Goal: Communication & Community: Share content

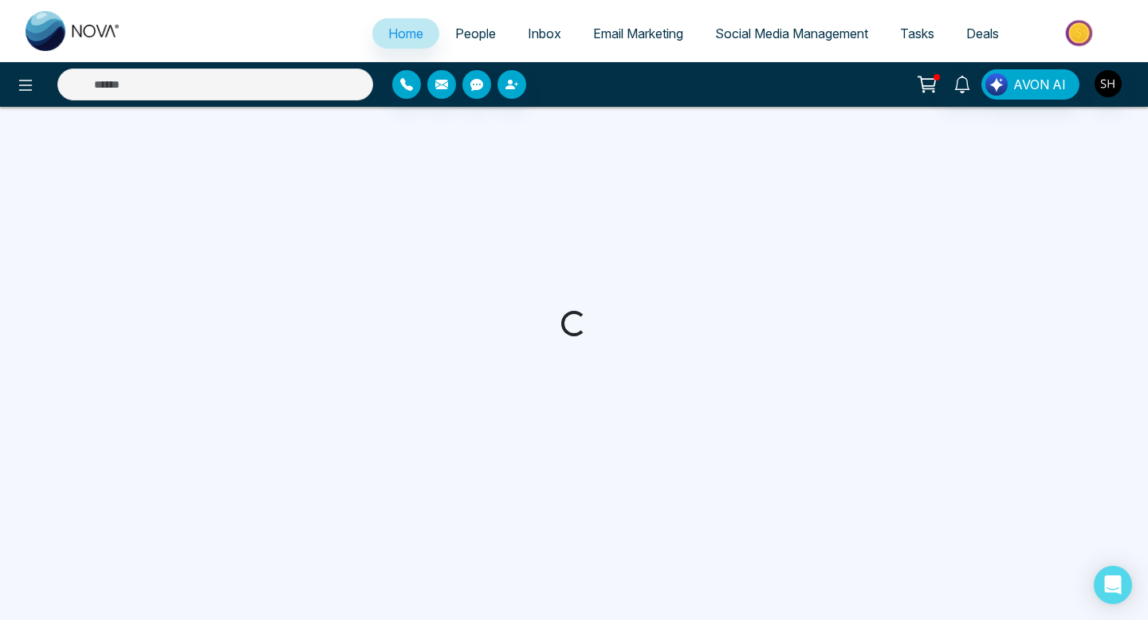
select select "*"
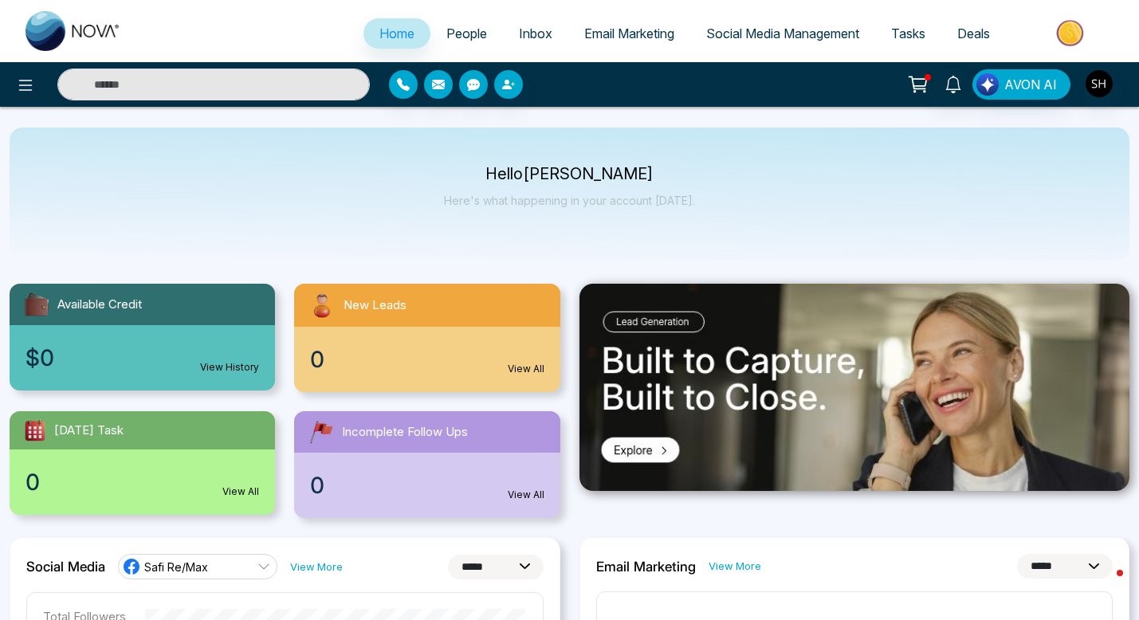
click at [767, 32] on span "Social Media Management" at bounding box center [782, 34] width 153 height 16
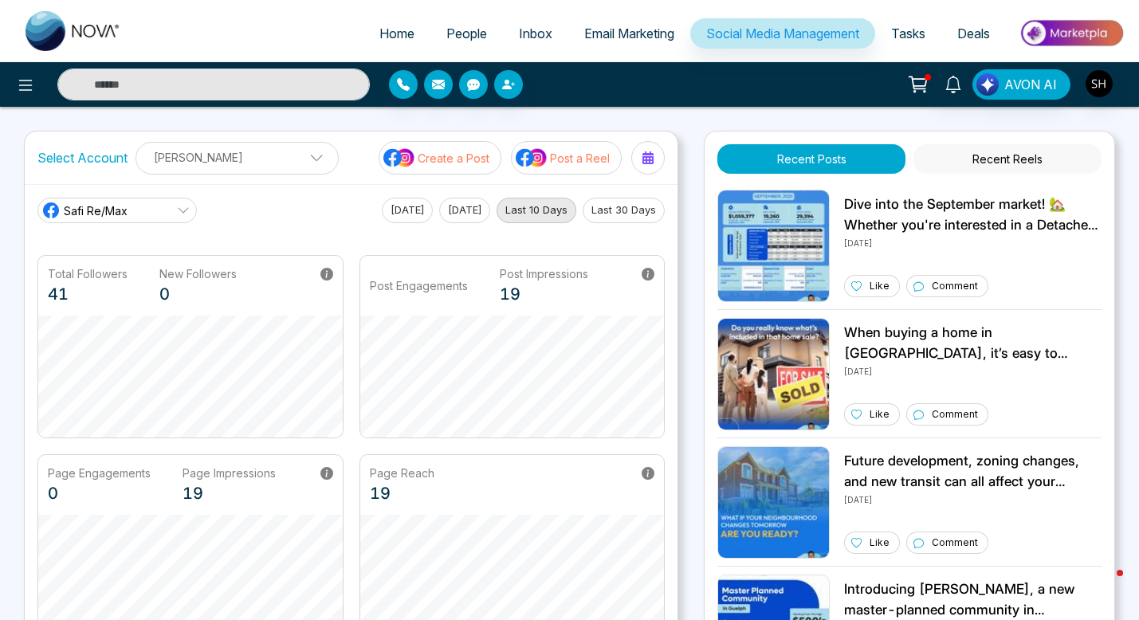
click at [457, 161] on p "Create a Post" at bounding box center [454, 158] width 72 height 17
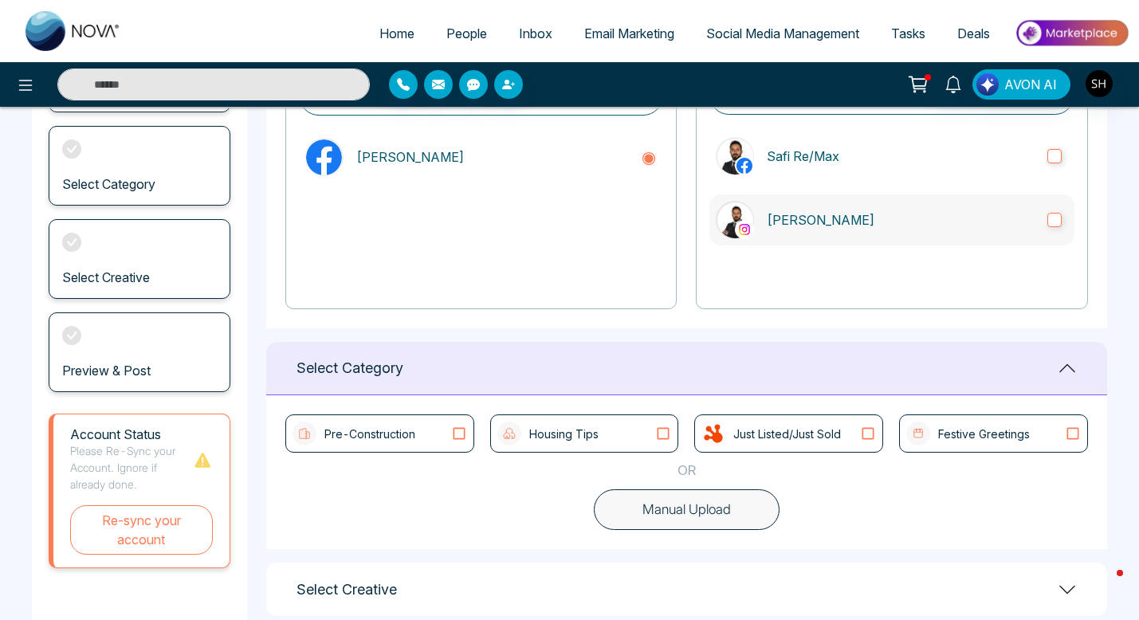
scroll to position [274, 0]
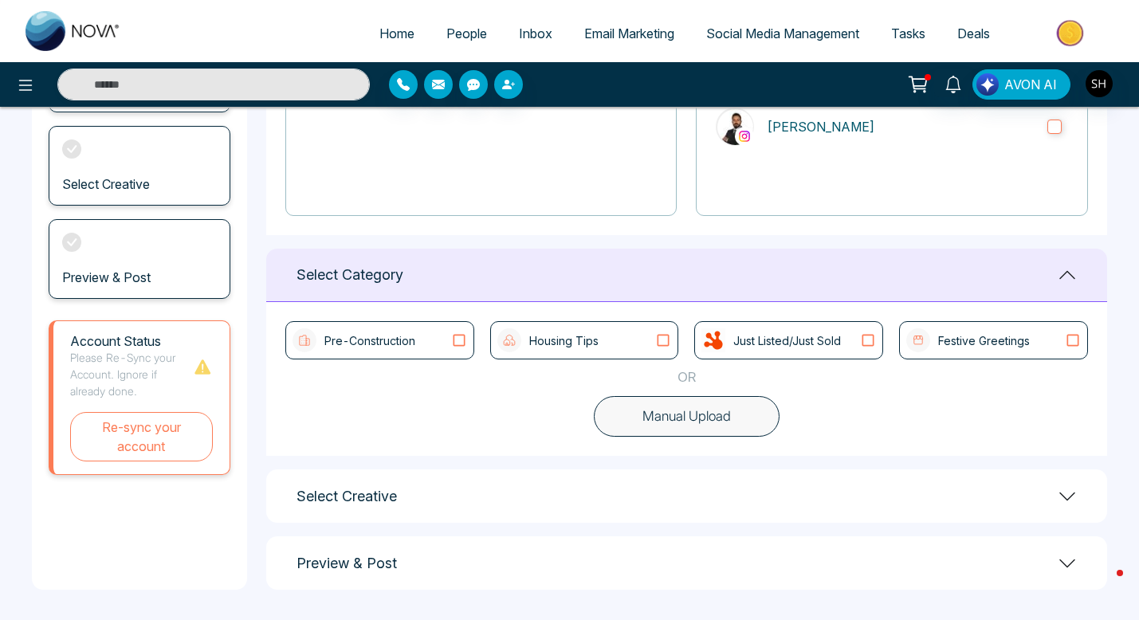
click at [661, 340] on icon at bounding box center [663, 340] width 21 height 16
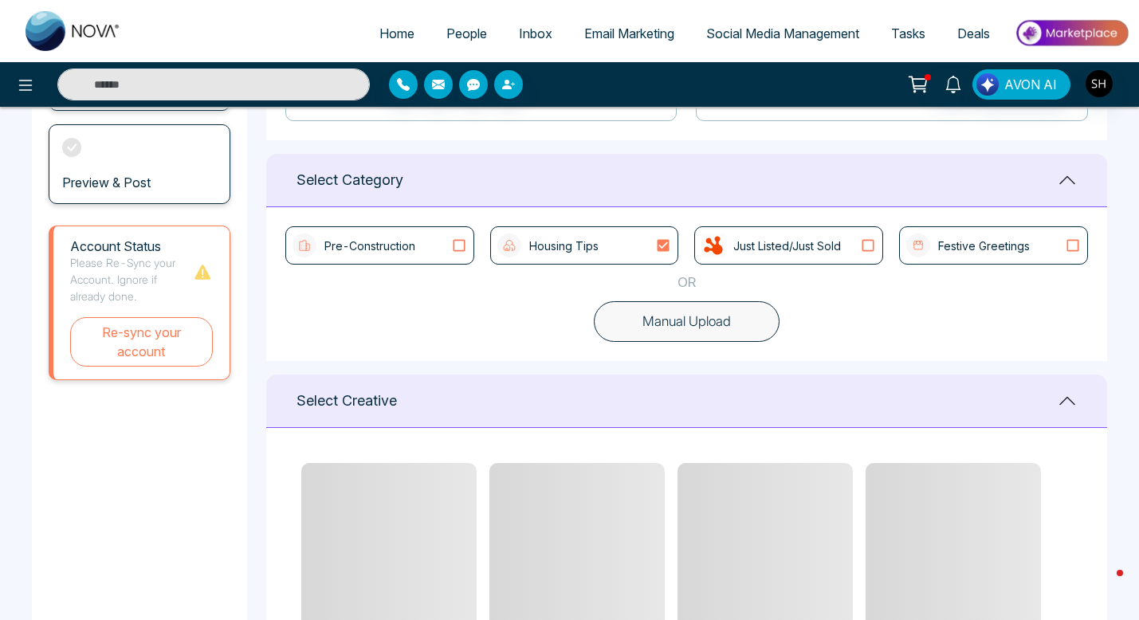
scroll to position [371, 0]
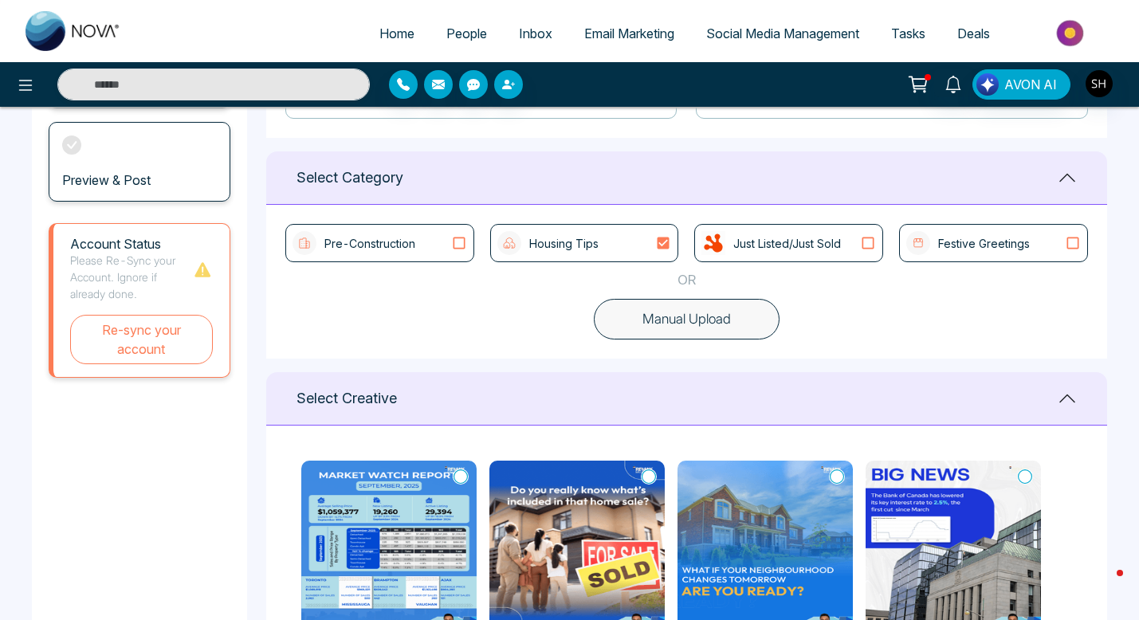
click at [1071, 242] on icon at bounding box center [1072, 243] width 21 height 16
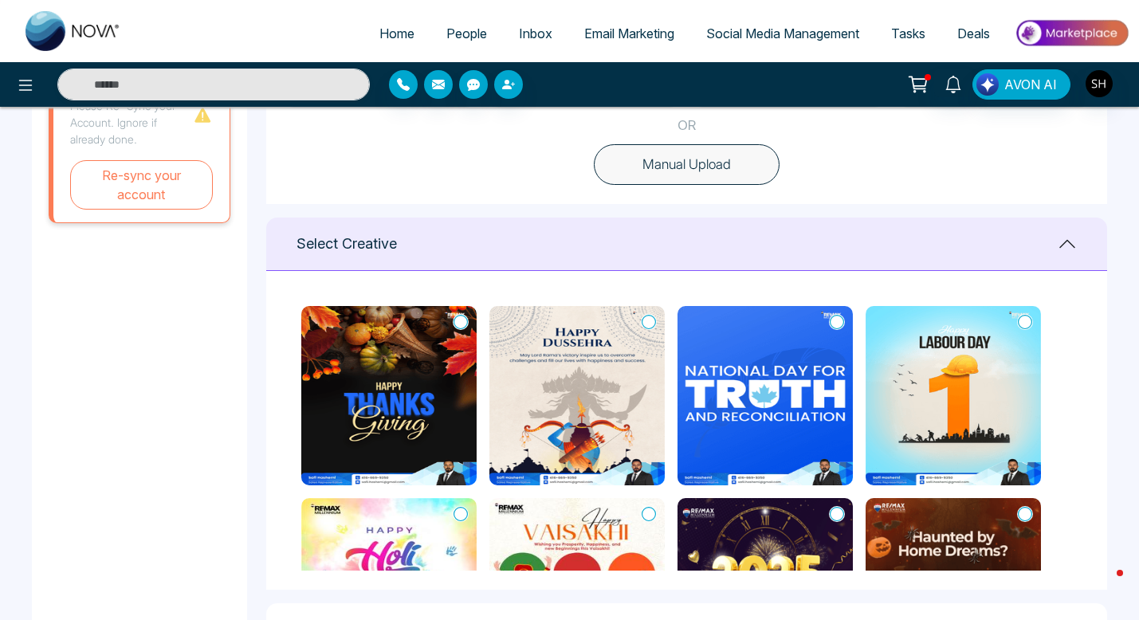
scroll to position [529, 0]
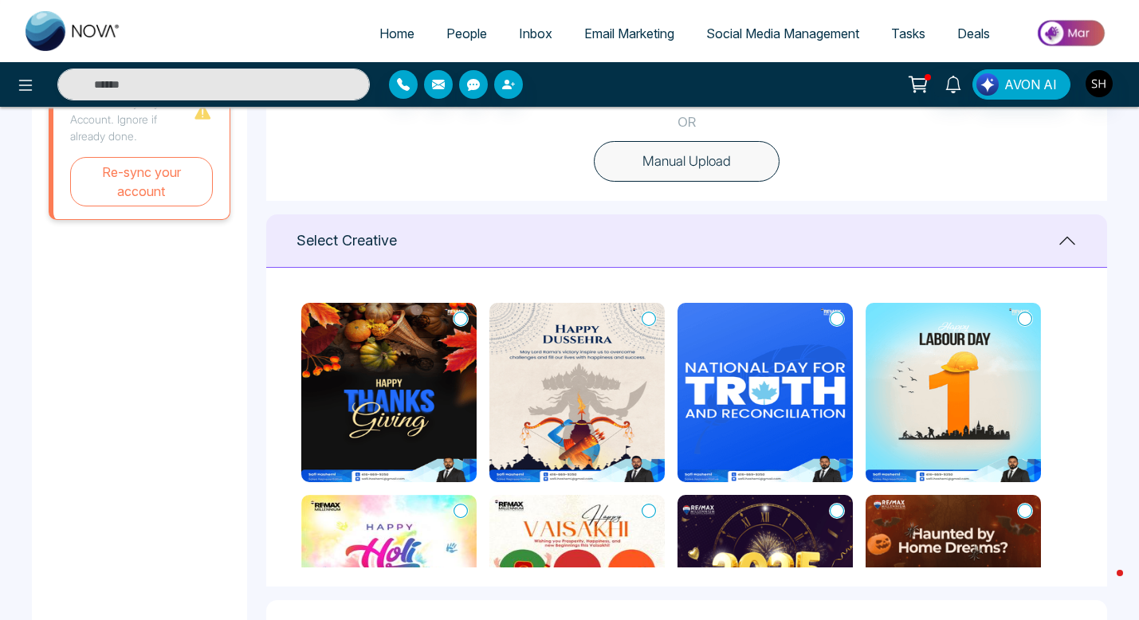
click at [463, 318] on icon at bounding box center [460, 319] width 14 height 16
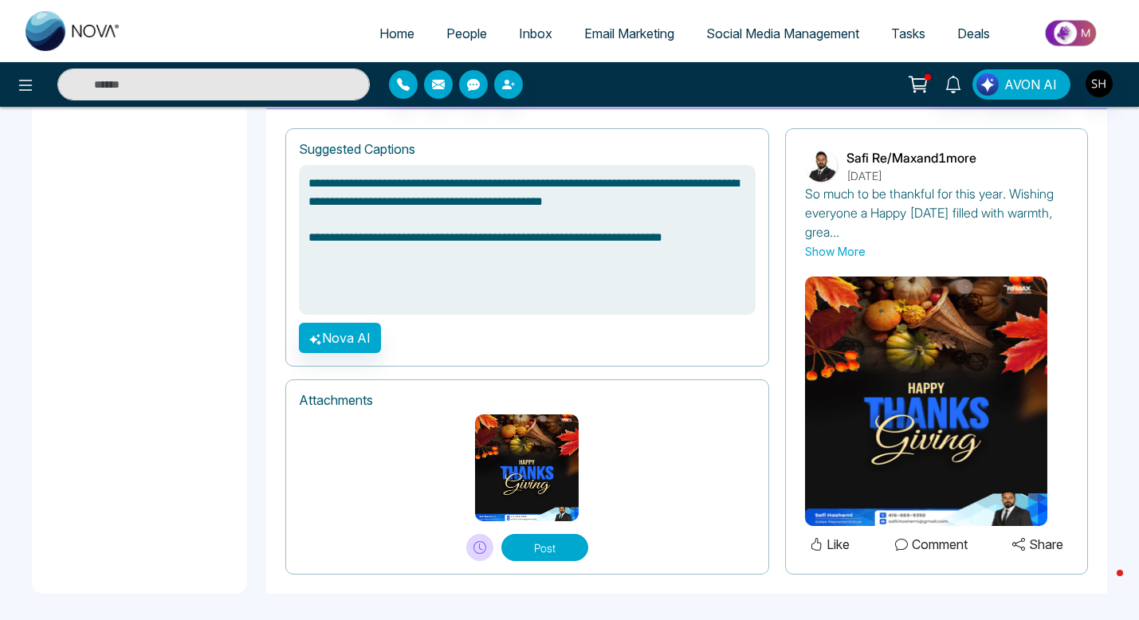
scroll to position [1078, 0]
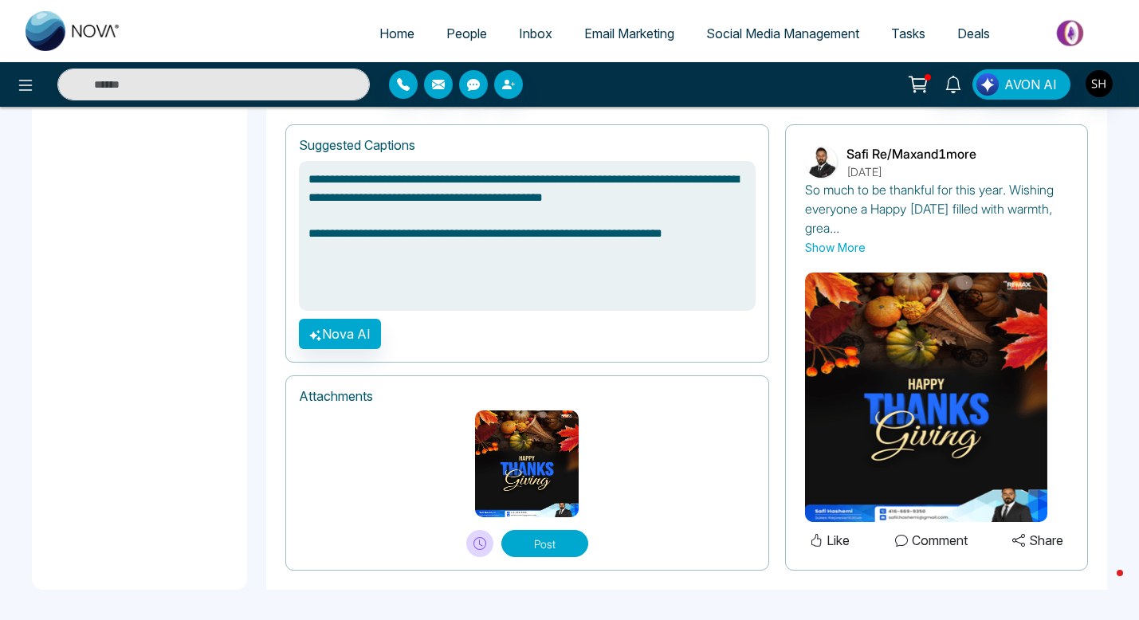
click at [544, 540] on button "Post" at bounding box center [544, 543] width 87 height 27
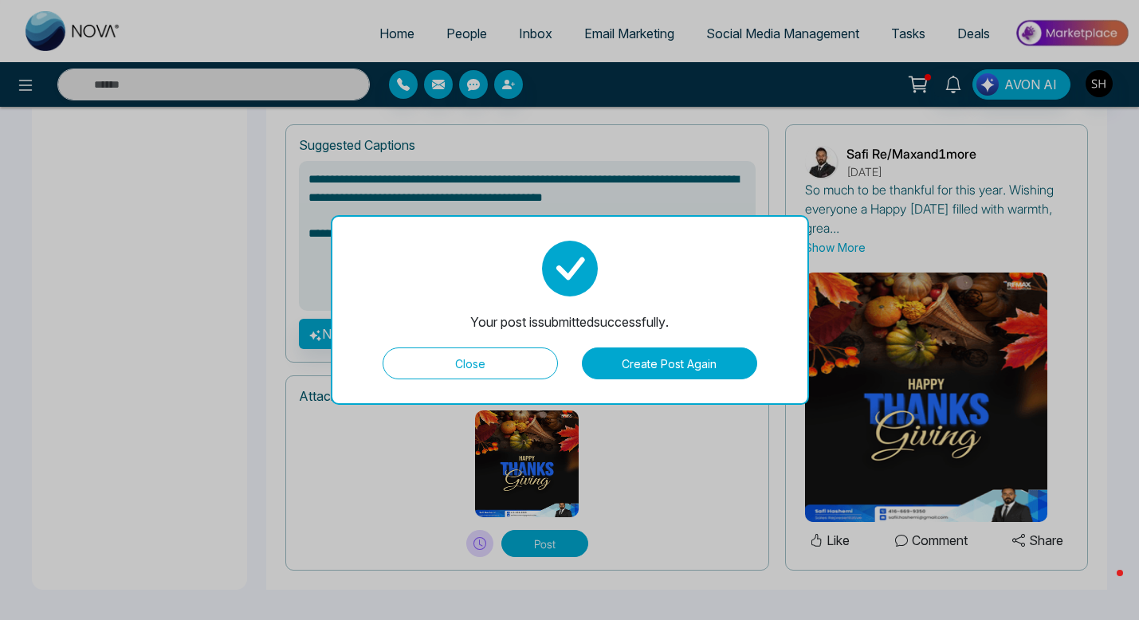
type textarea "**********"
click at [500, 375] on button "Close" at bounding box center [470, 363] width 175 height 32
